Goal: Transaction & Acquisition: Purchase product/service

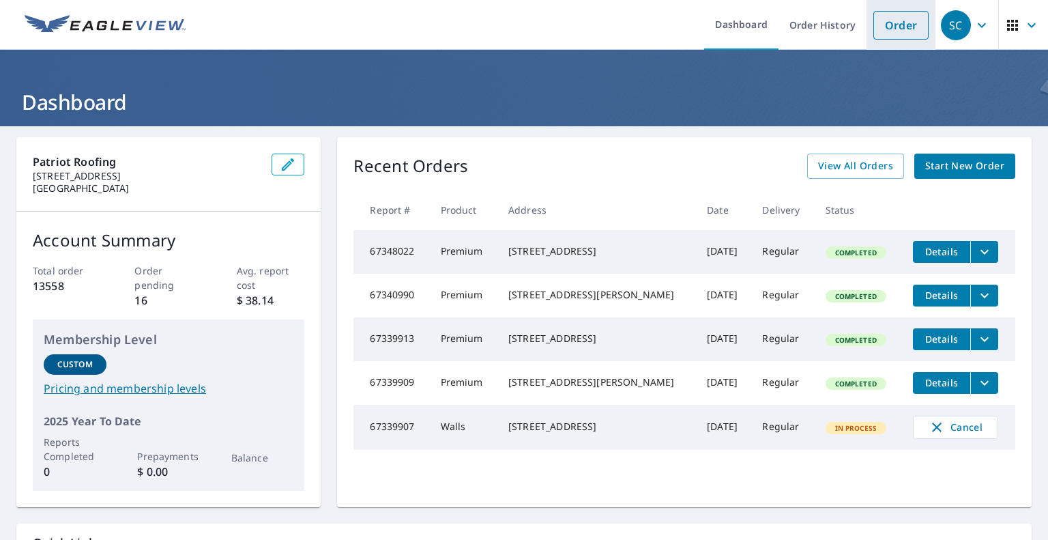
click at [893, 24] on link "Order" at bounding box center [901, 25] width 55 height 29
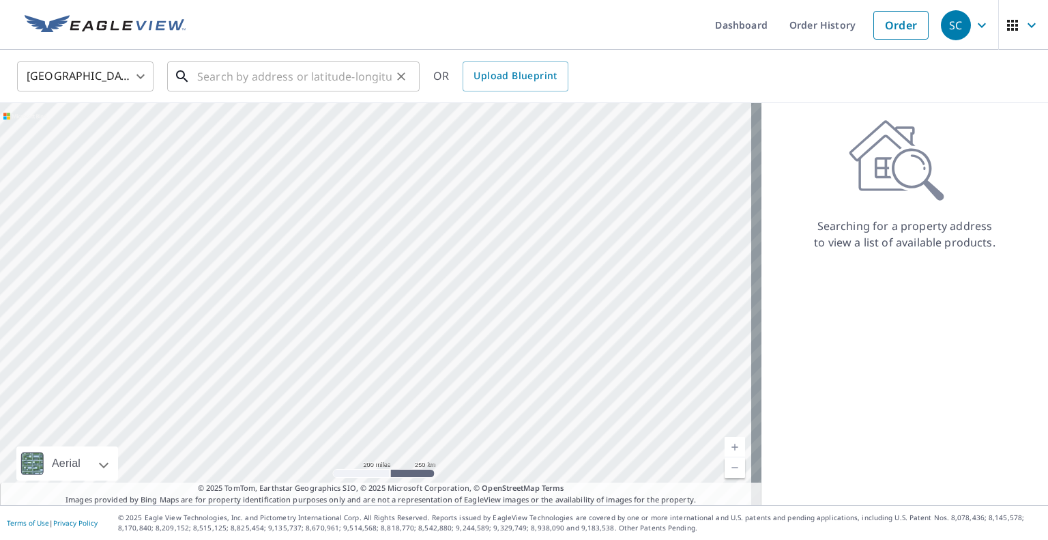
click at [228, 78] on input "text" at bounding box center [294, 76] width 195 height 38
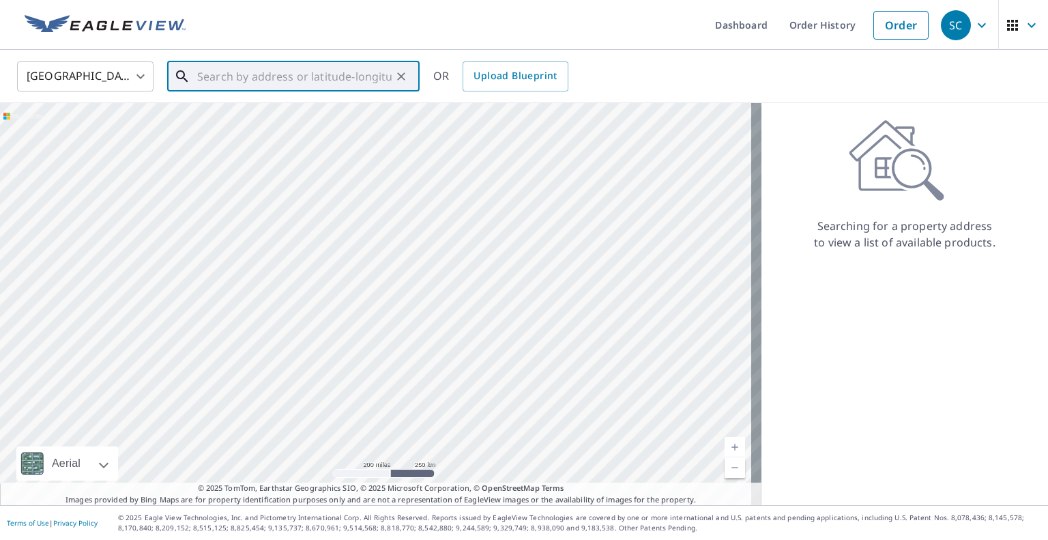
paste input "[STREET_ADDRESS]"
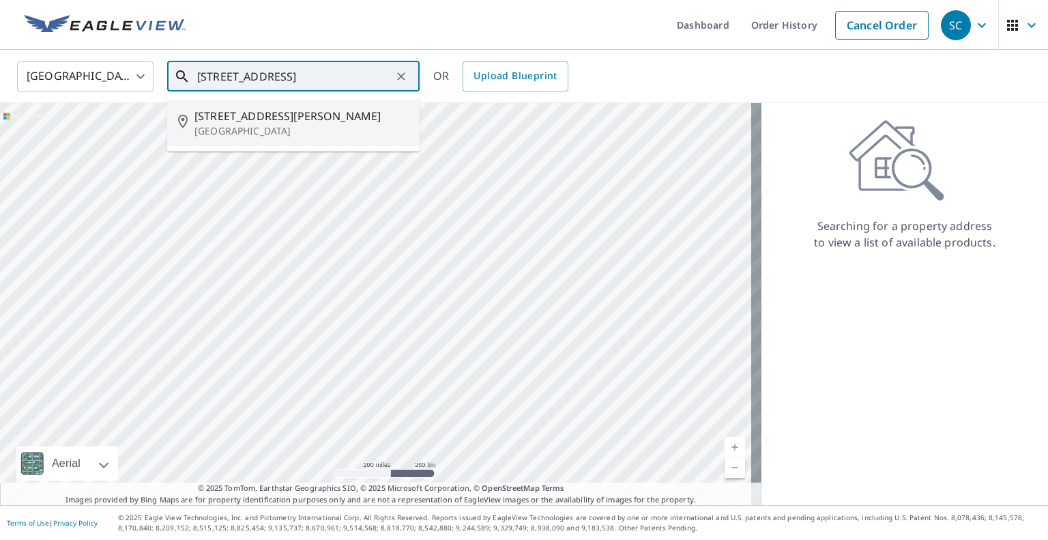
click at [237, 119] on span "[STREET_ADDRESS][PERSON_NAME]" at bounding box center [302, 116] width 214 height 16
type input "[STREET_ADDRESS]"
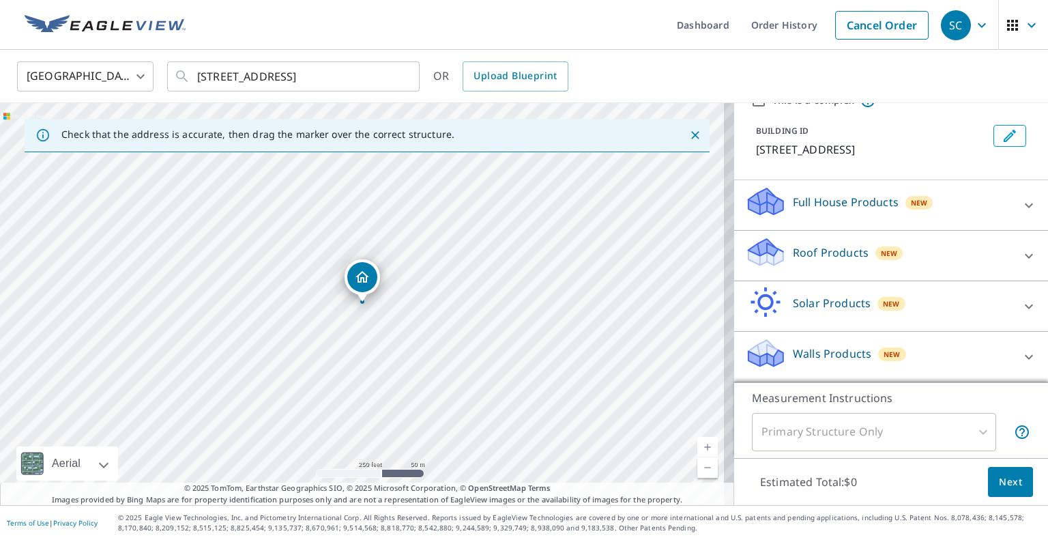
scroll to position [79, 0]
click at [818, 254] on p "Roof Products" at bounding box center [831, 252] width 76 height 16
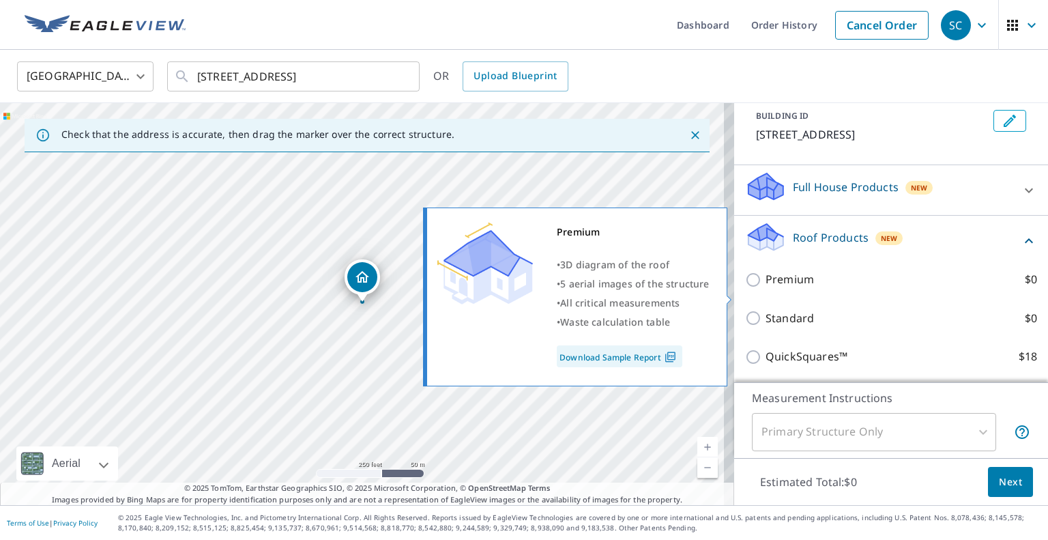
click at [745, 288] on input "Premium $0" at bounding box center [755, 280] width 20 height 16
checkbox input "true"
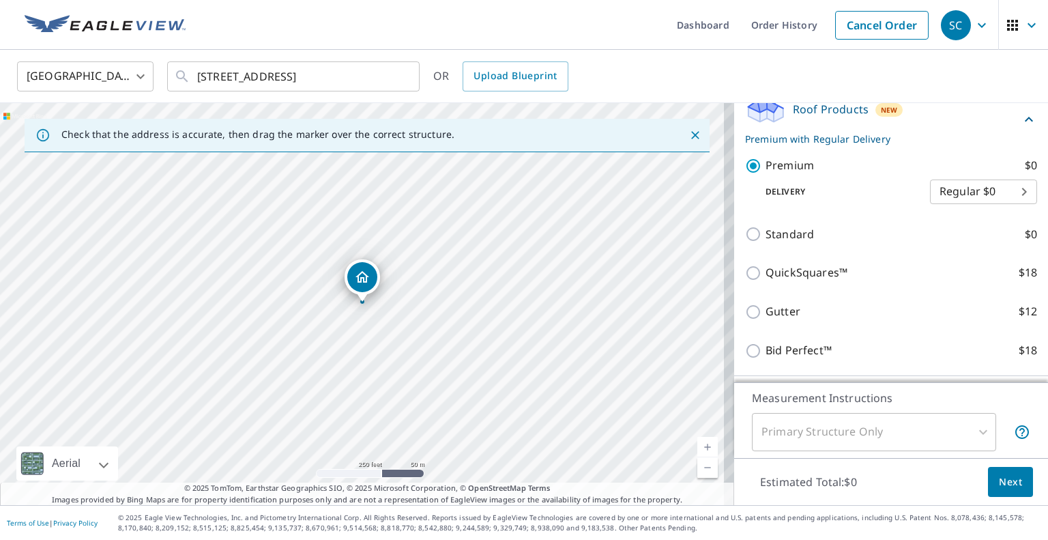
scroll to position [317, 0]
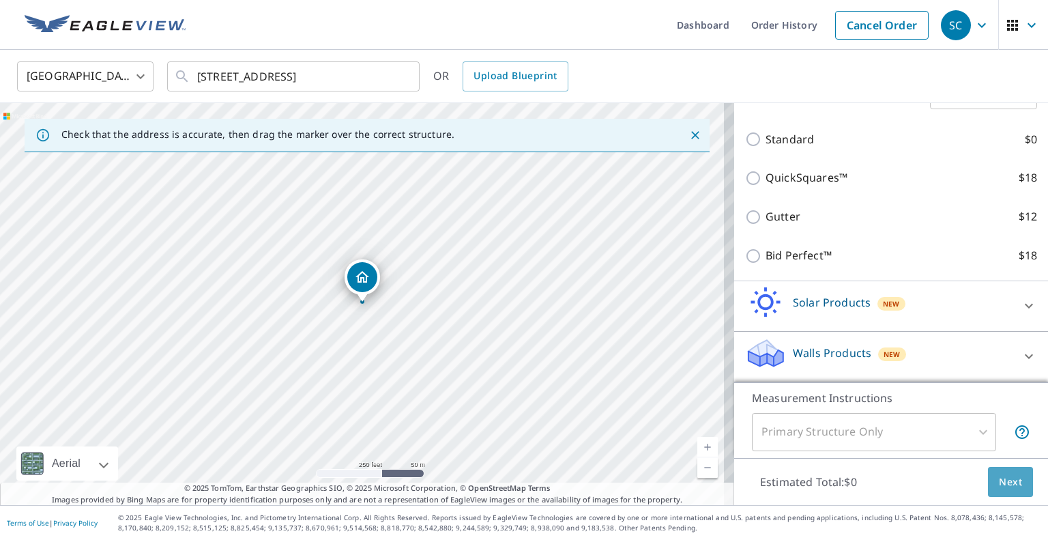
click at [1002, 484] on span "Next" at bounding box center [1010, 482] width 23 height 17
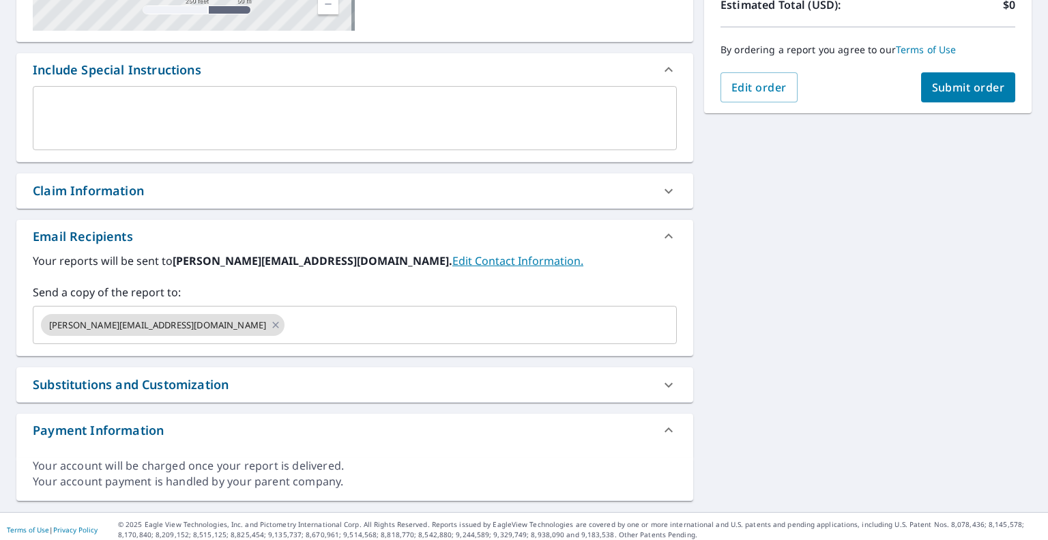
scroll to position [328, 0]
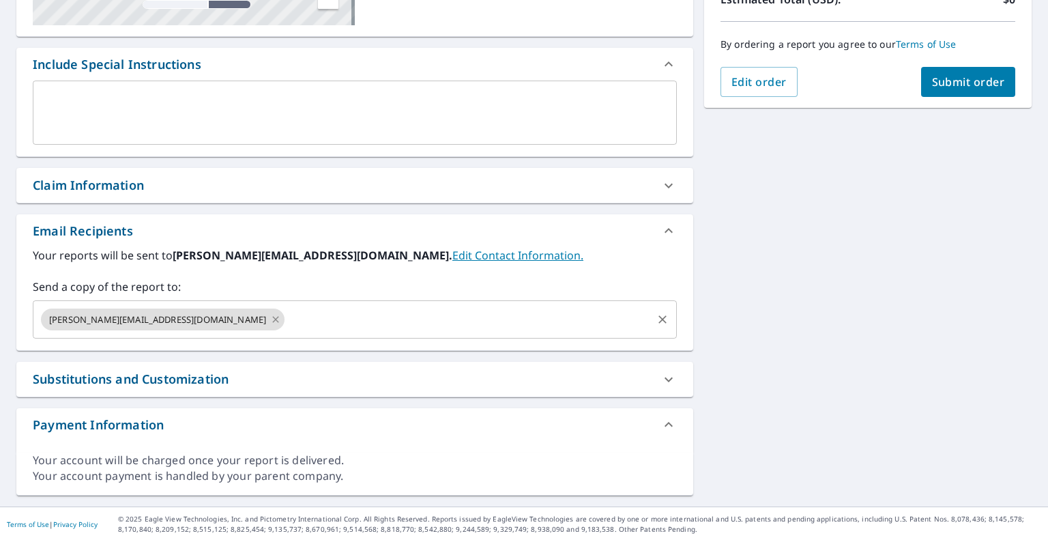
click at [270, 318] on icon at bounding box center [275, 319] width 11 height 15
checkbox input "true"
click at [123, 321] on input "text" at bounding box center [345, 319] width 612 height 26
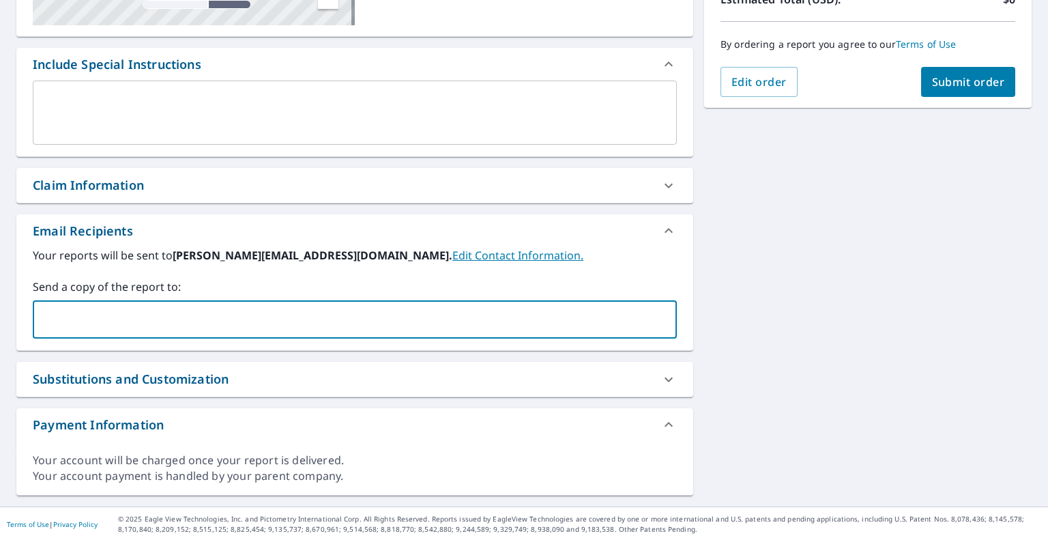
type input "[EMAIL_ADDRESS][DOMAIN_NAME]"
click at [958, 81] on span "Submit order" at bounding box center [968, 81] width 73 height 15
checkbox input "true"
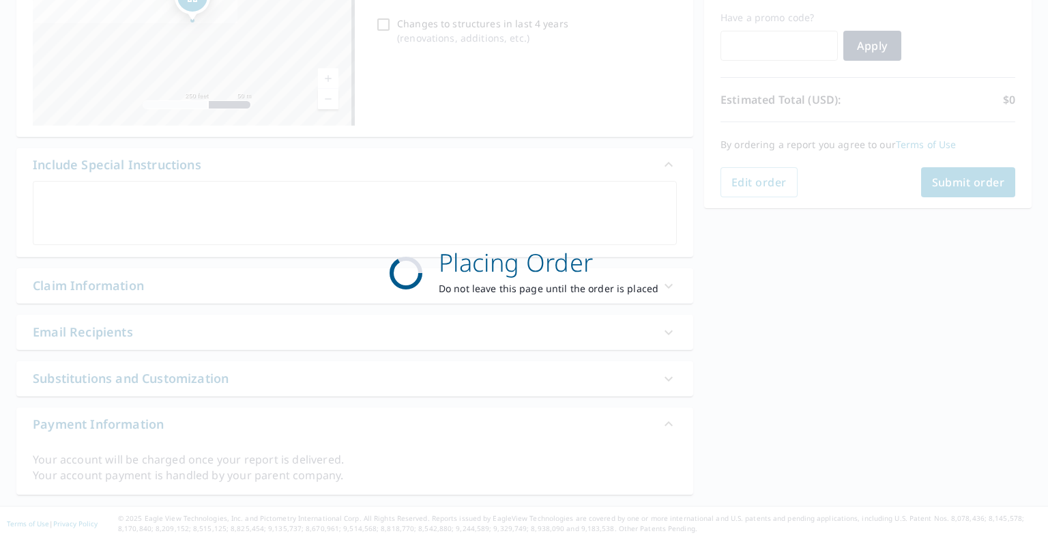
scroll to position [227, 0]
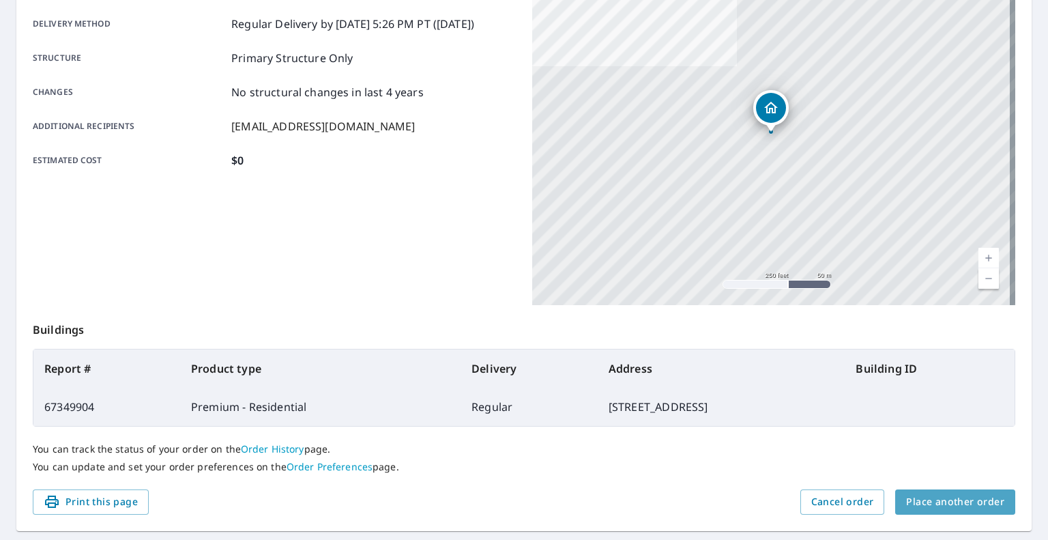
click at [952, 505] on span "Place another order" at bounding box center [955, 501] width 98 height 17
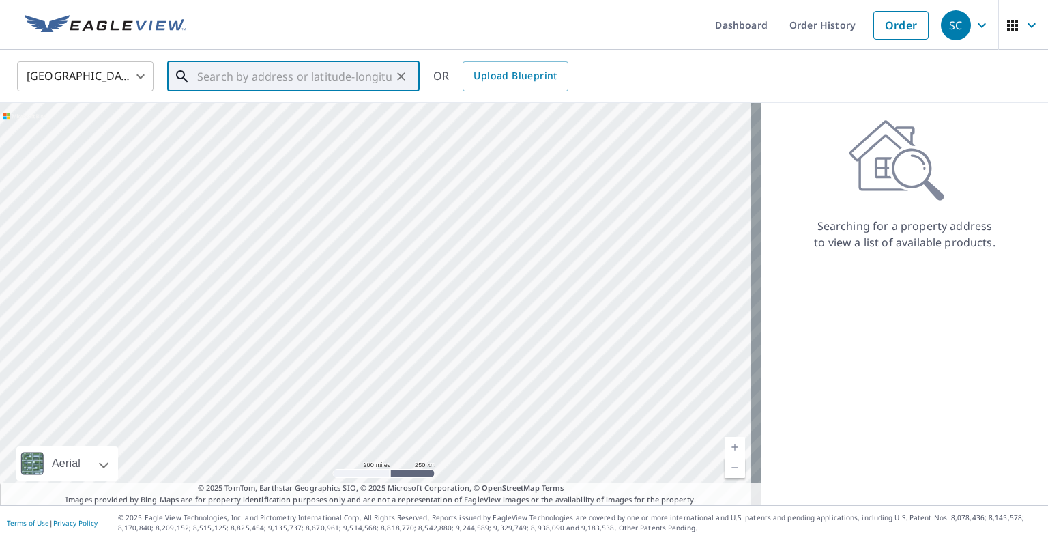
click at [220, 76] on input "text" at bounding box center [294, 76] width 195 height 38
paste input "[STREET_ADDRESS]"
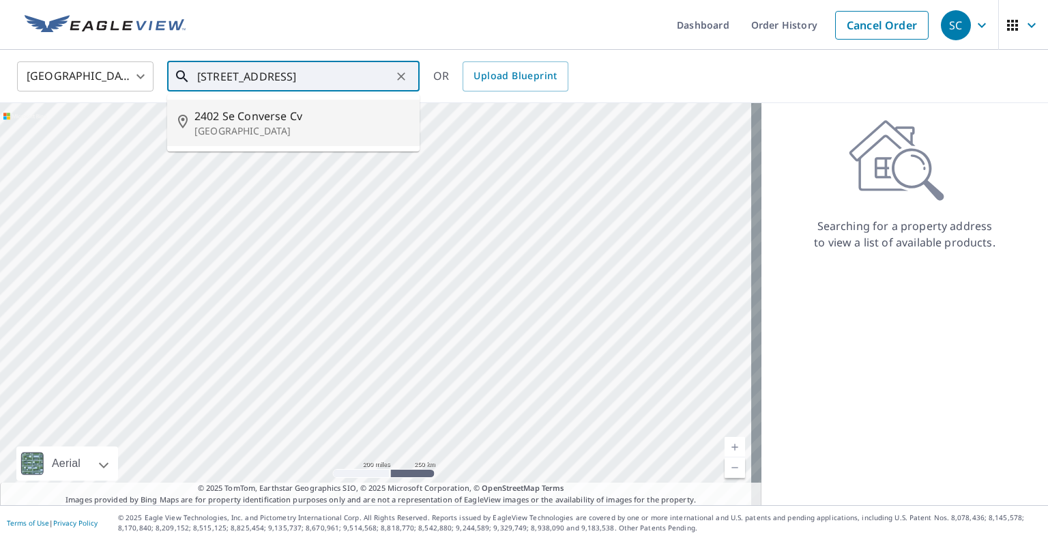
click at [243, 121] on span "2402 Se Converse Cv" at bounding box center [302, 116] width 214 height 16
type input "[STREET_ADDRESS]"
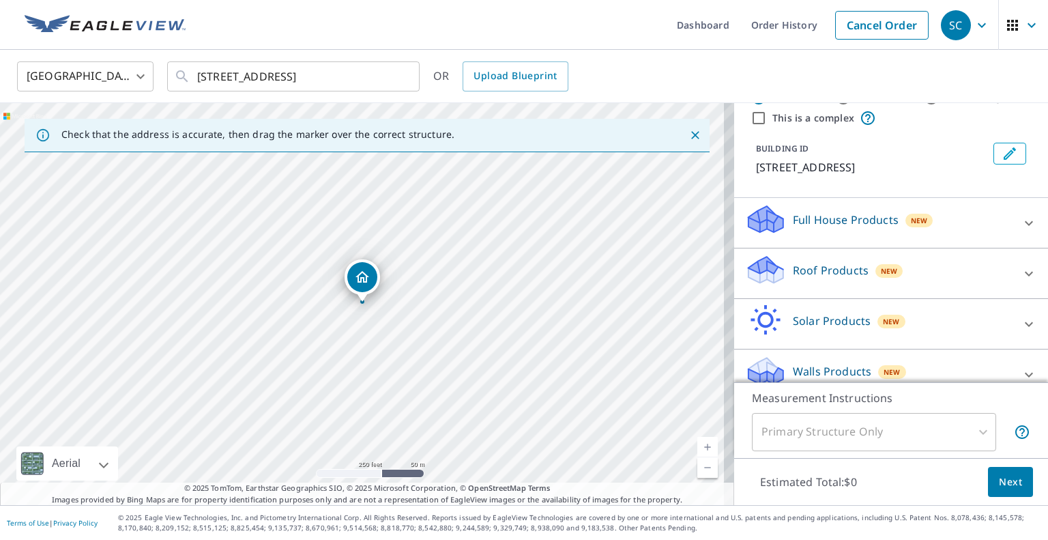
scroll to position [68, 0]
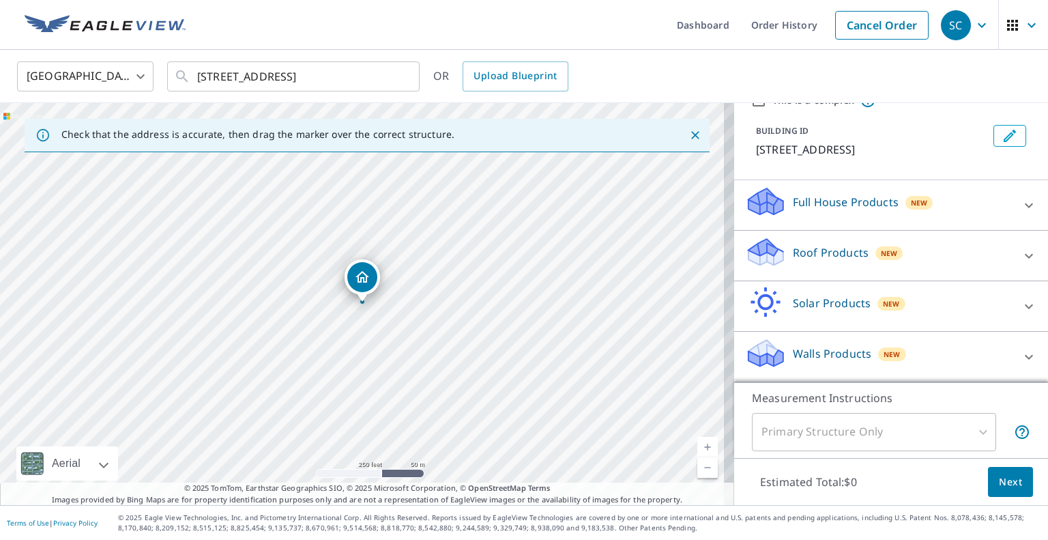
click at [811, 259] on p "Roof Products" at bounding box center [831, 252] width 76 height 16
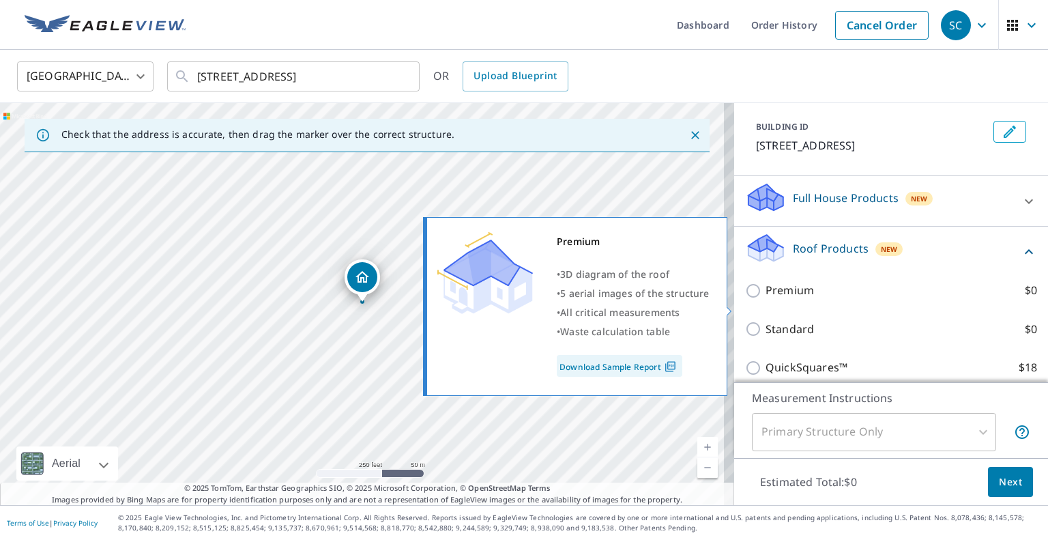
click at [745, 299] on input "Premium $0" at bounding box center [755, 291] width 20 height 16
checkbox input "true"
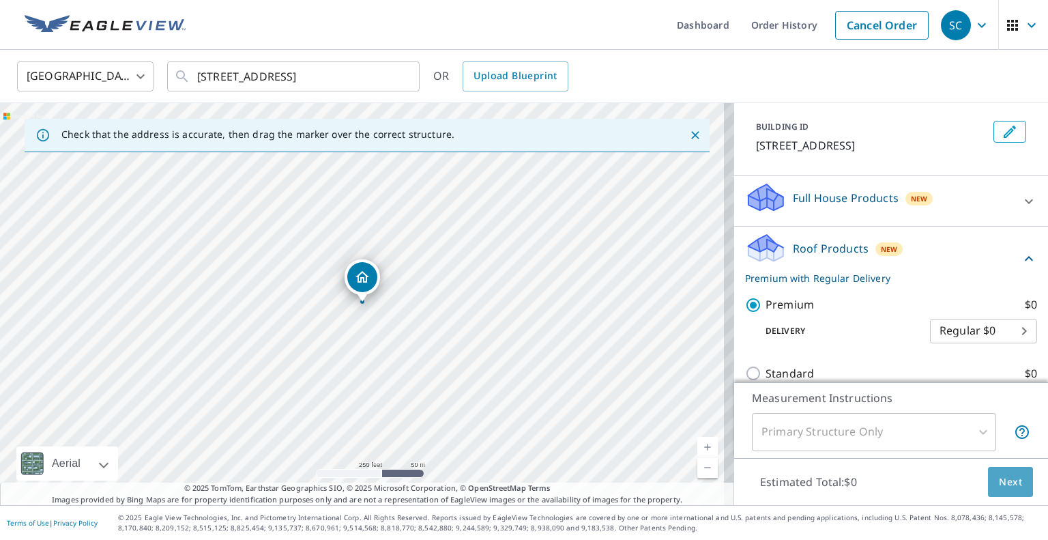
click at [999, 483] on span "Next" at bounding box center [1010, 482] width 23 height 17
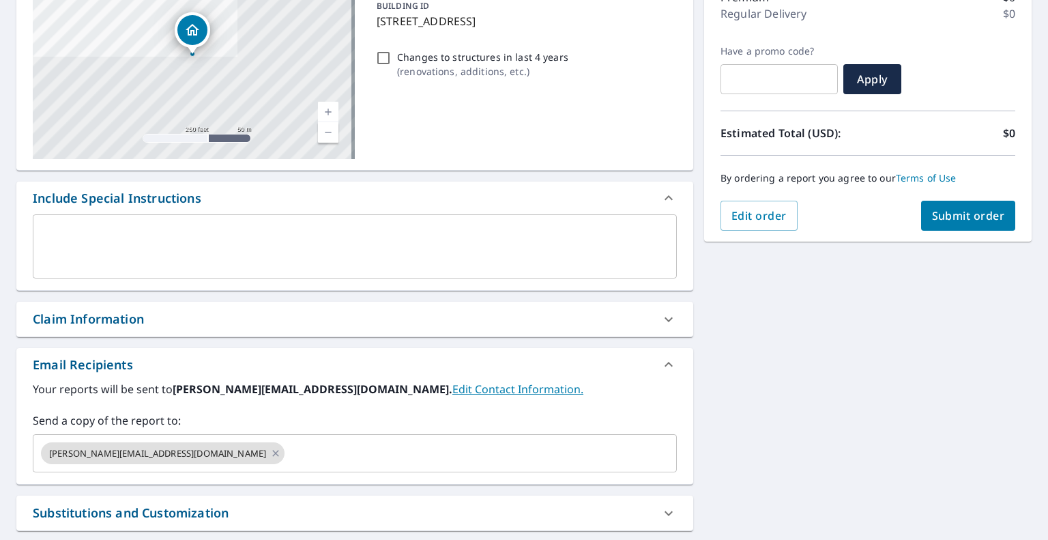
scroll to position [205, 0]
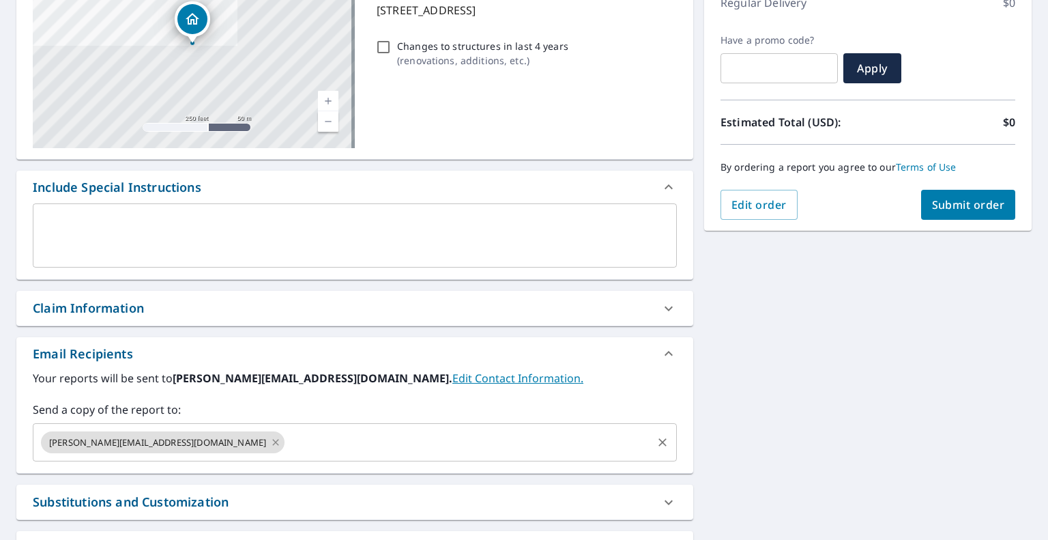
click at [270, 438] on icon at bounding box center [275, 442] width 11 height 15
checkbox input "true"
click at [128, 444] on input "text" at bounding box center [345, 442] width 612 height 26
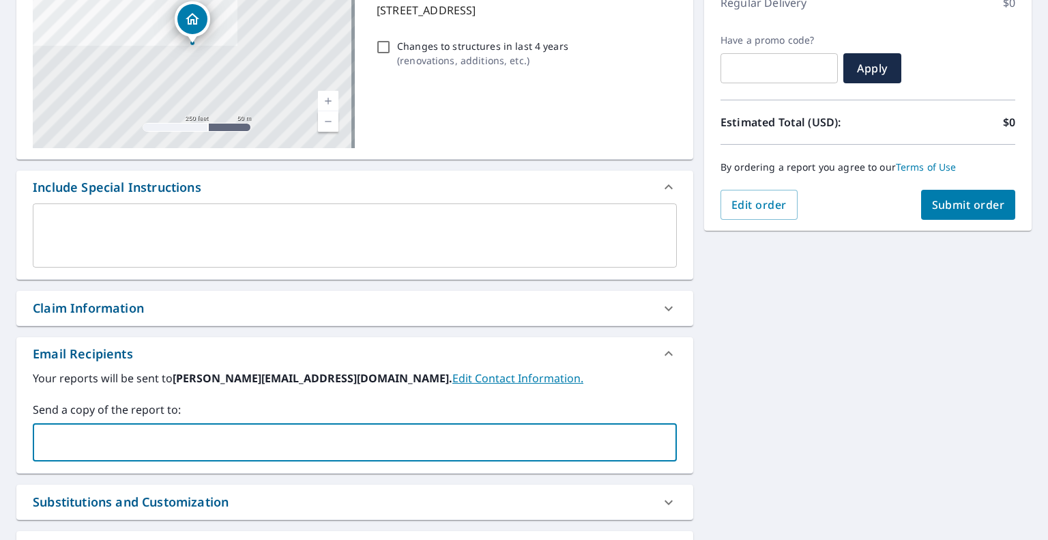
type input "[EMAIL_ADDRESS][DOMAIN_NAME]"
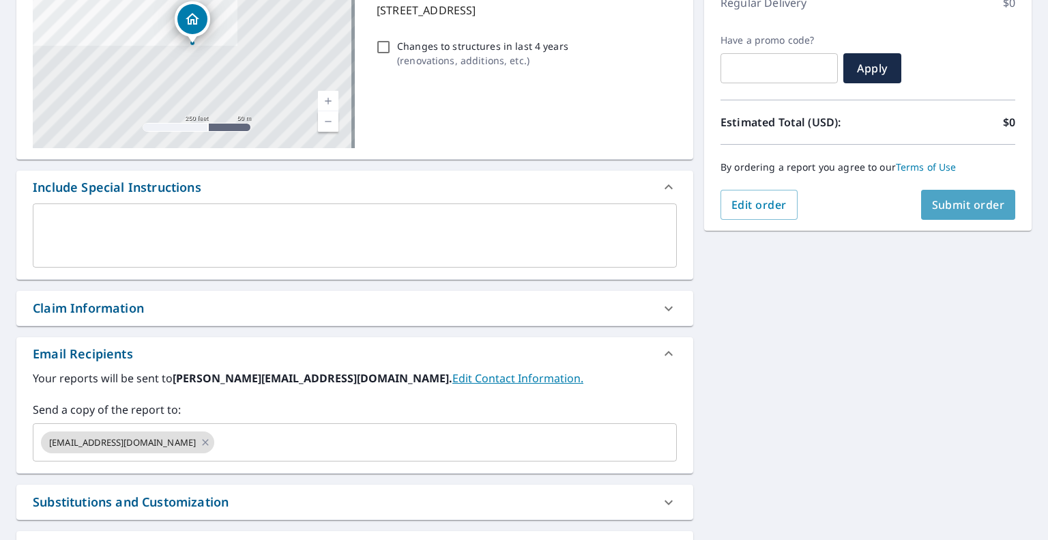
click at [949, 199] on span "Submit order" at bounding box center [968, 204] width 73 height 15
checkbox input "true"
